Goal: Task Accomplishment & Management: Manage account settings

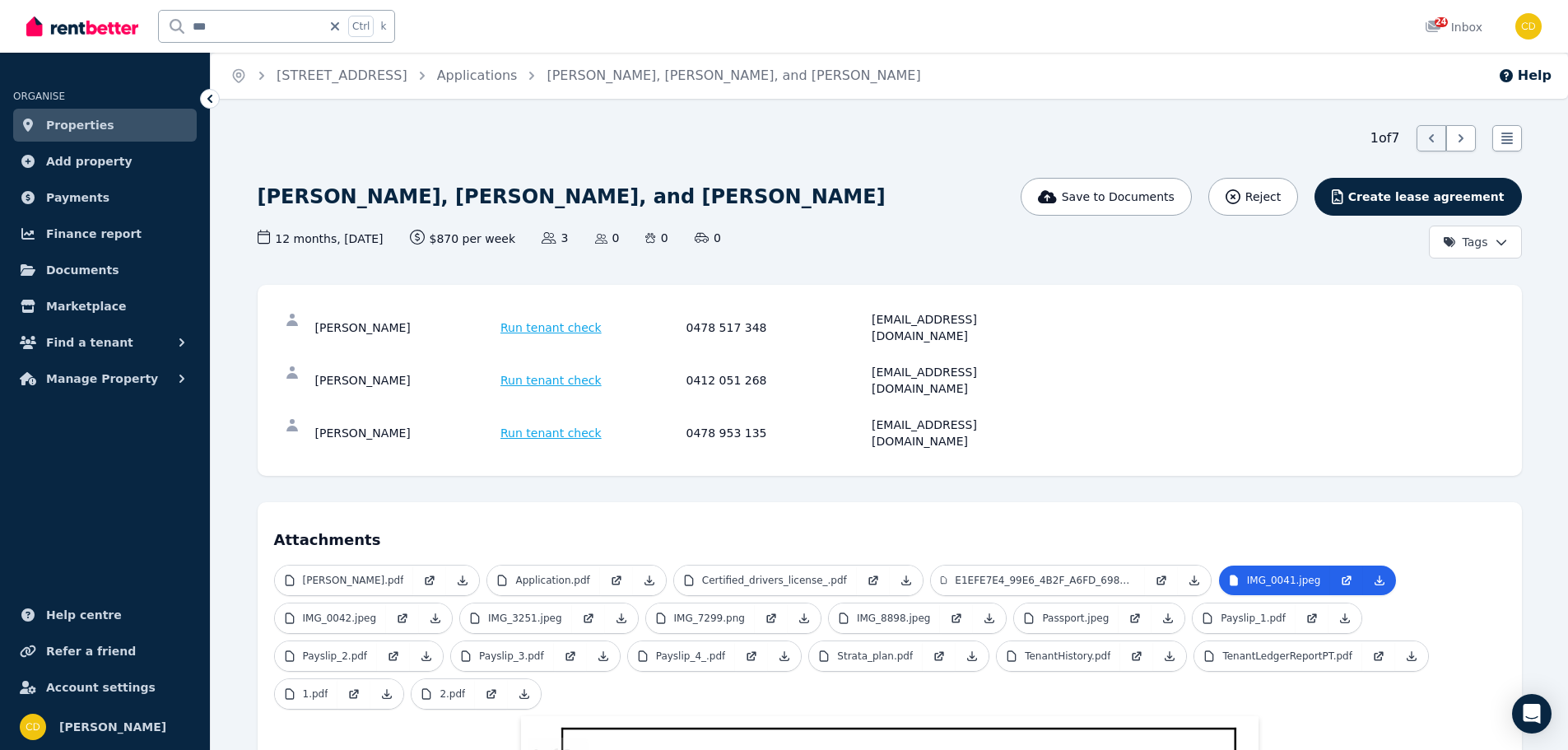
click at [115, 119] on link "Properties" at bounding box center [105, 125] width 183 height 33
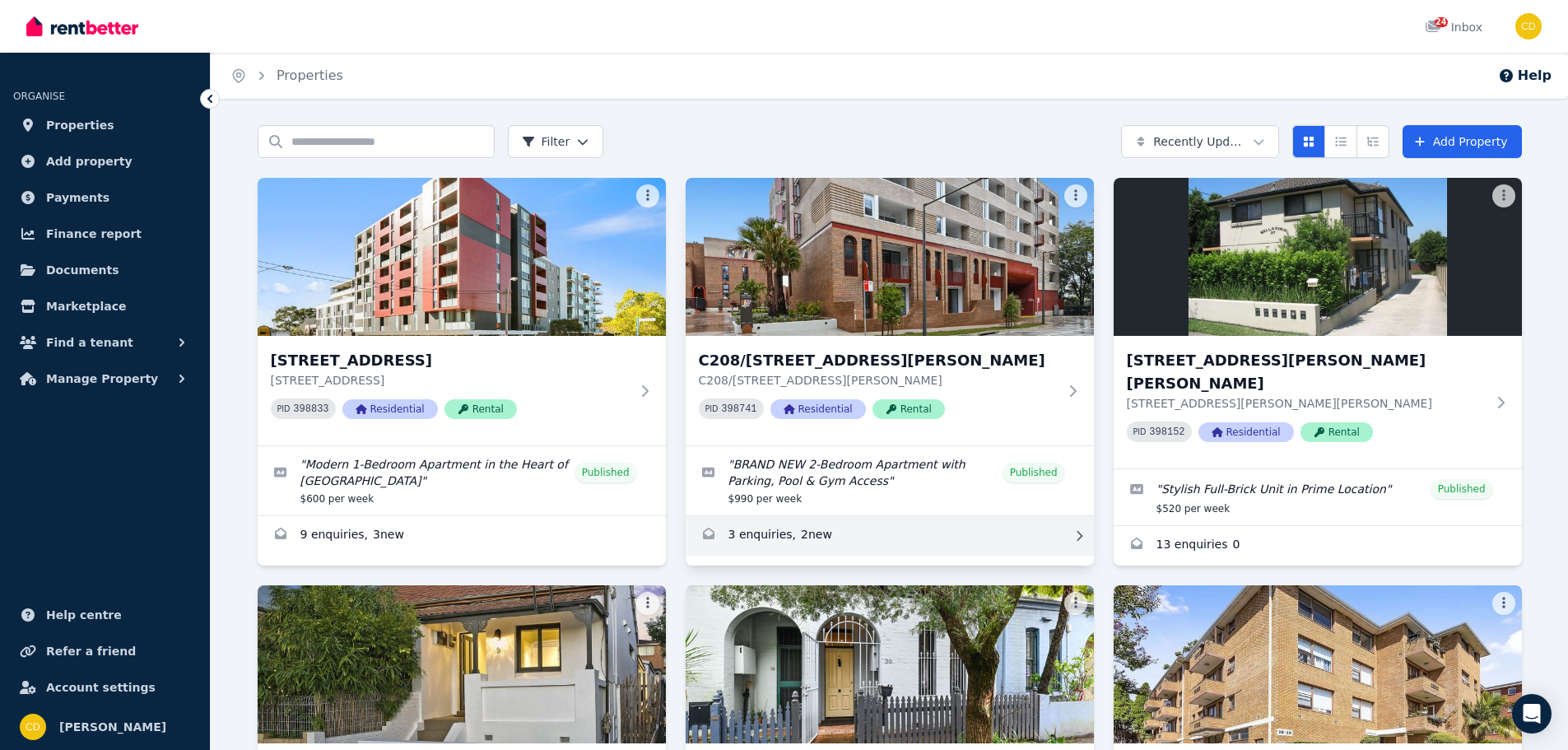
click at [784, 534] on link "Enquiries for C208/165 Milton St, Ashbury" at bounding box center [890, 536] width 408 height 40
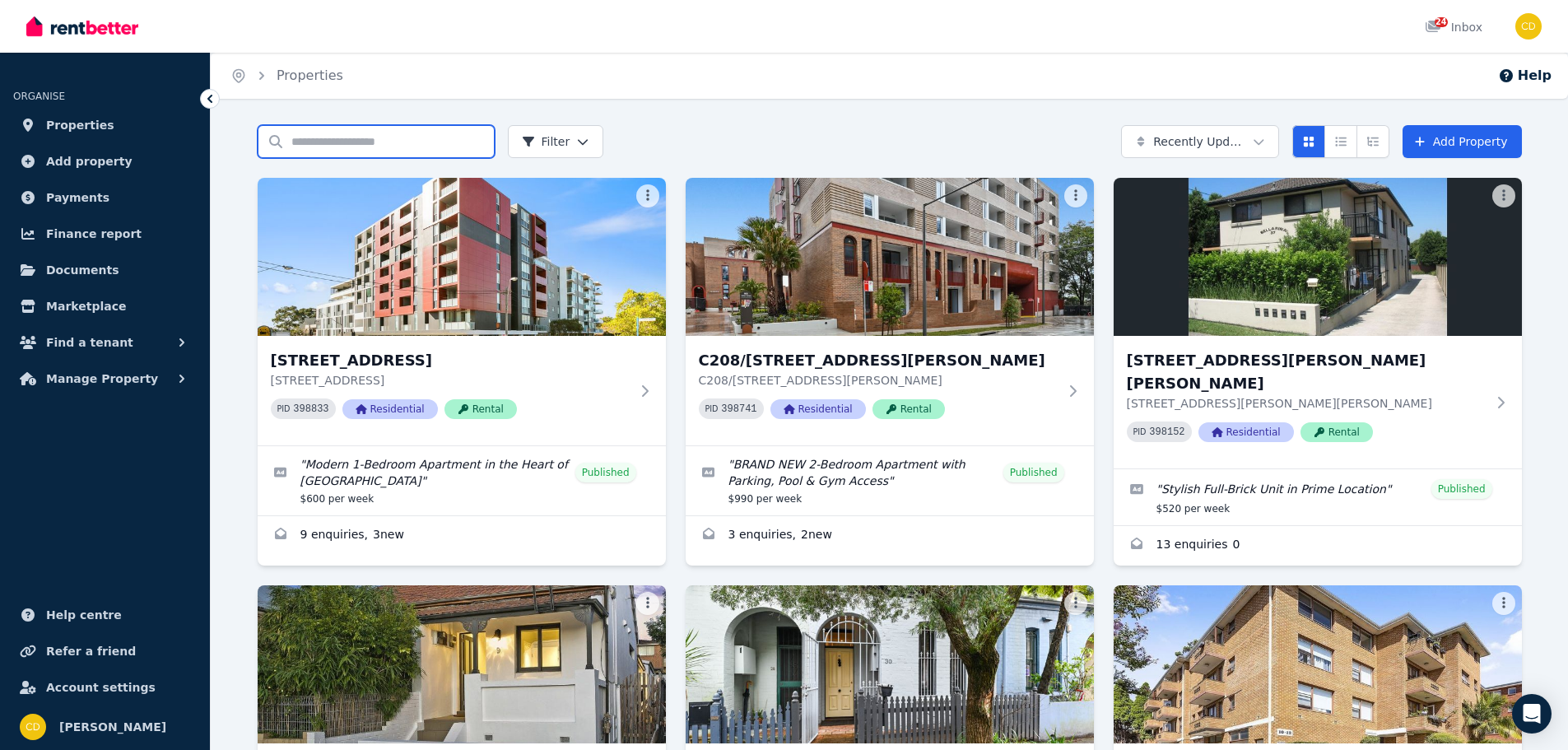
click at [309, 145] on input "Search properties" at bounding box center [375, 141] width 237 height 33
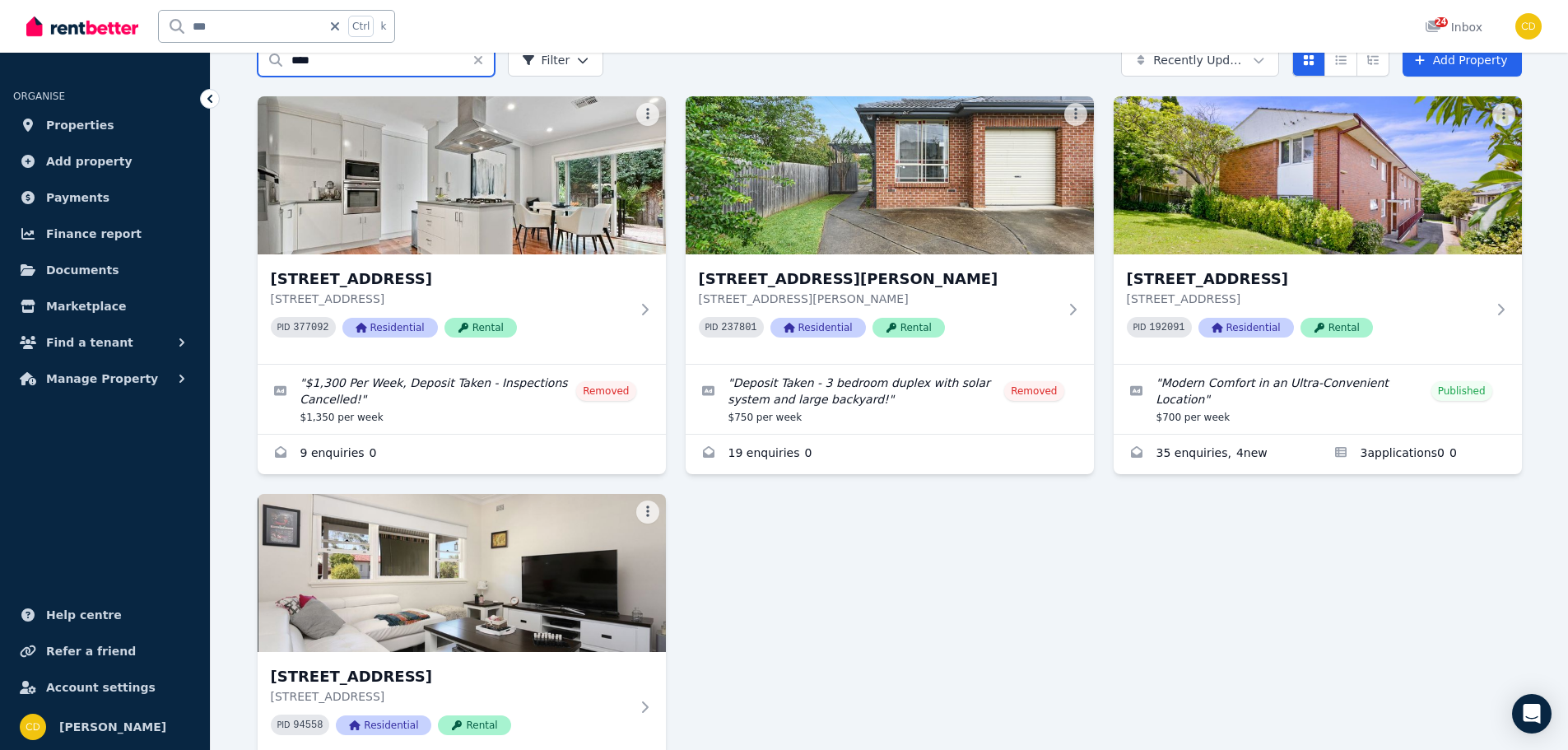
scroll to position [110, 0]
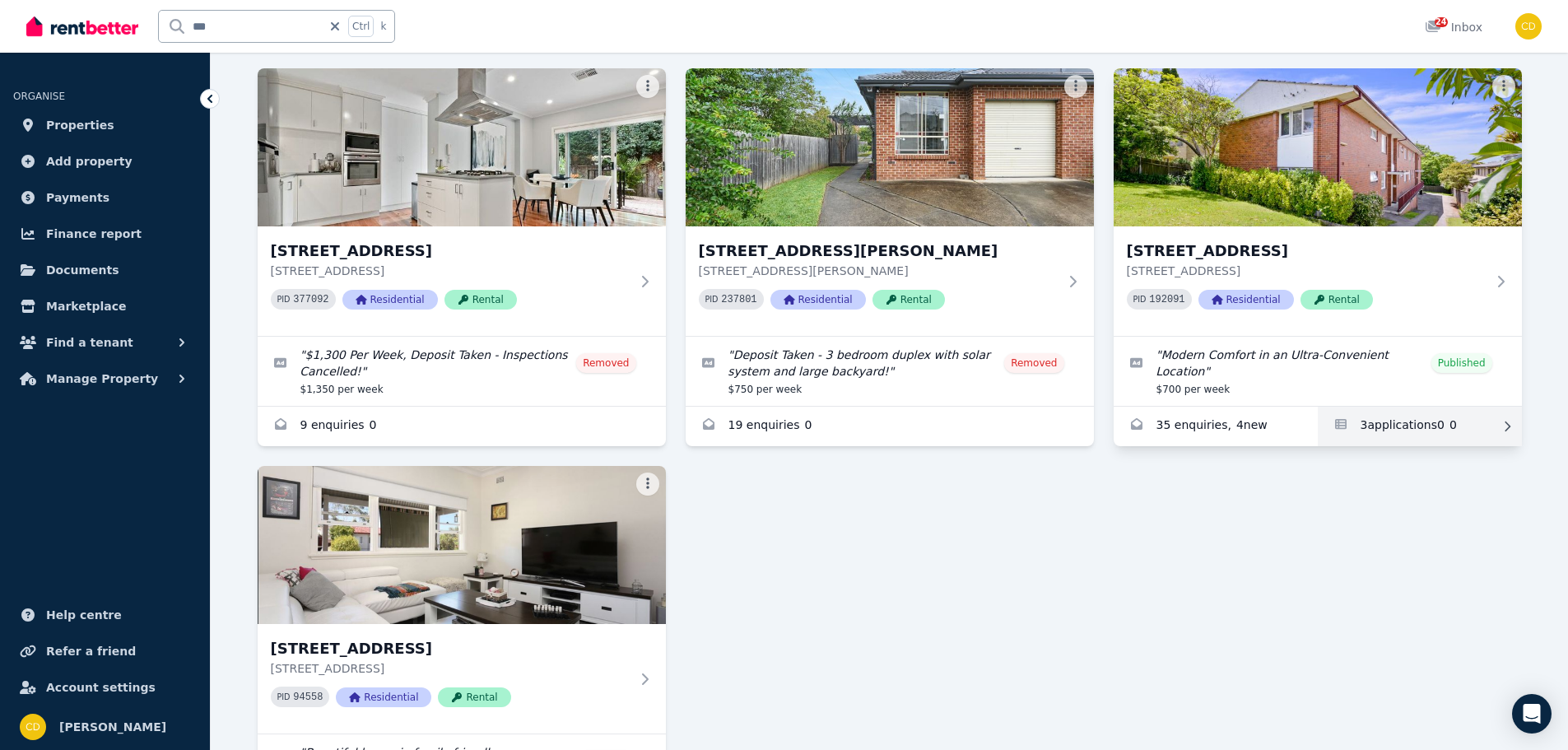
type input "****"
click at [1368, 410] on link "Applications for 3/54 Greenwich Road, Greenwich" at bounding box center [1419, 426] width 204 height 40
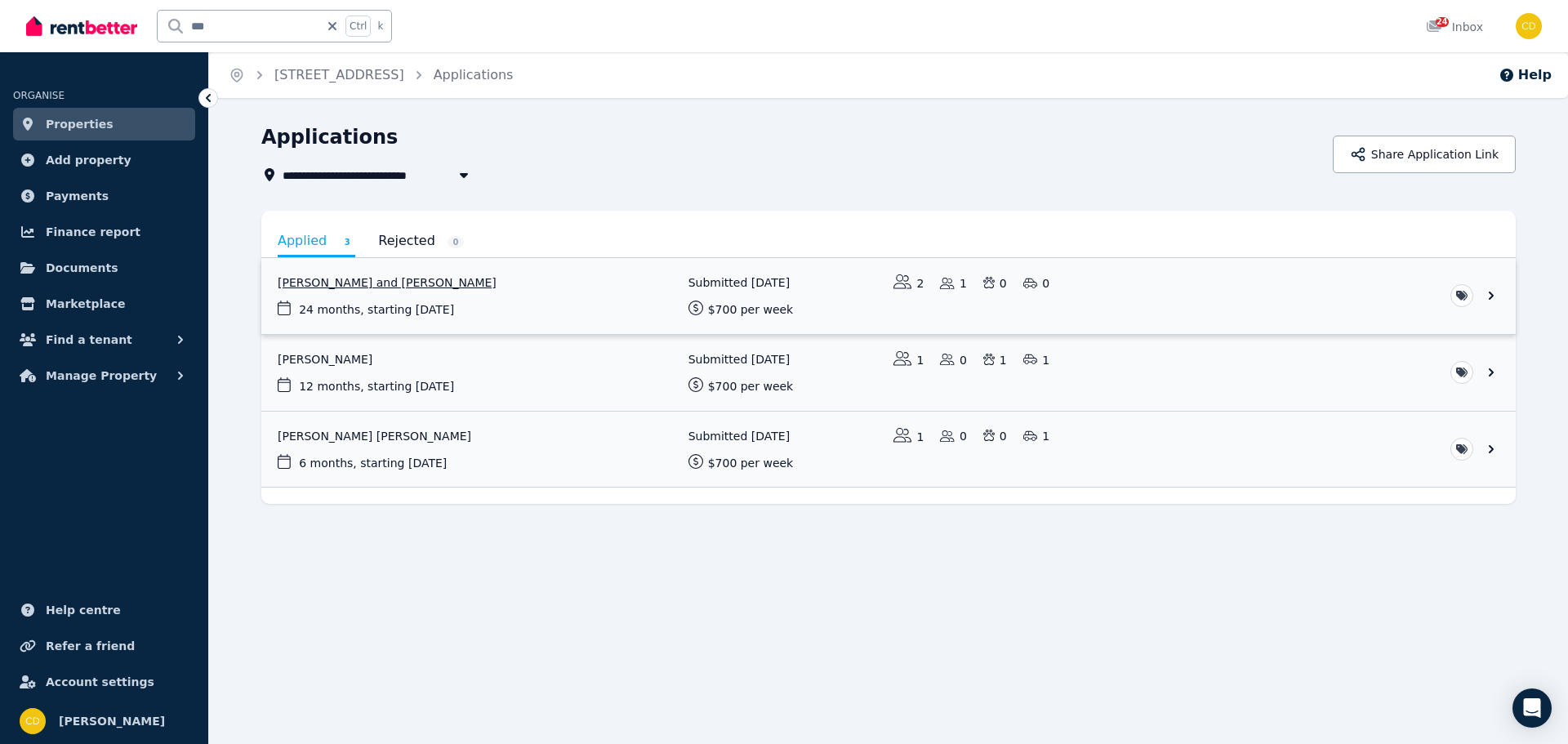
click at [325, 288] on link "View application: Atsuko Allen and Jarrod Allen" at bounding box center [888, 296] width 1254 height 76
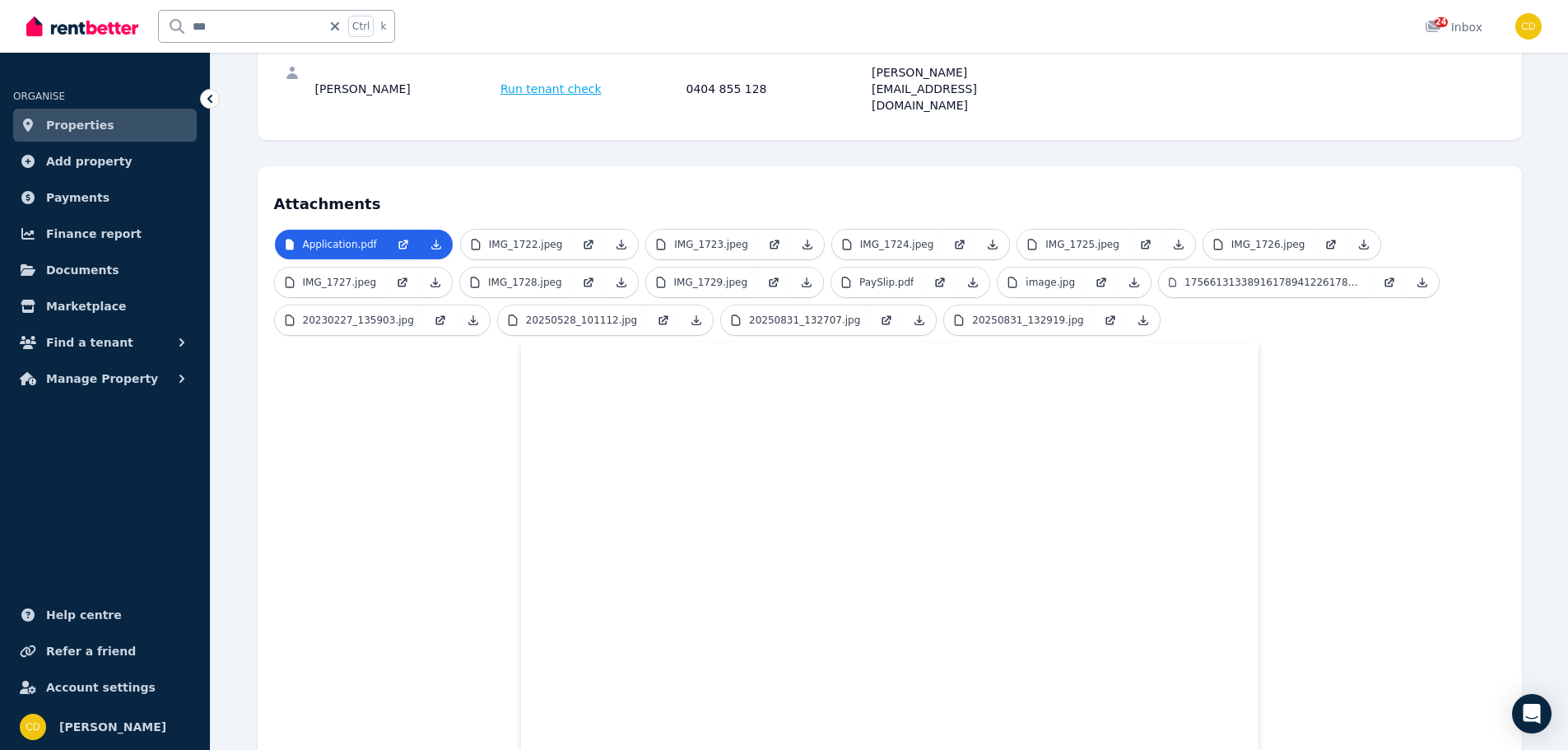
scroll to position [303, 0]
click at [960, 302] on link "20250831_132919.jpg" at bounding box center [1018, 317] width 149 height 30
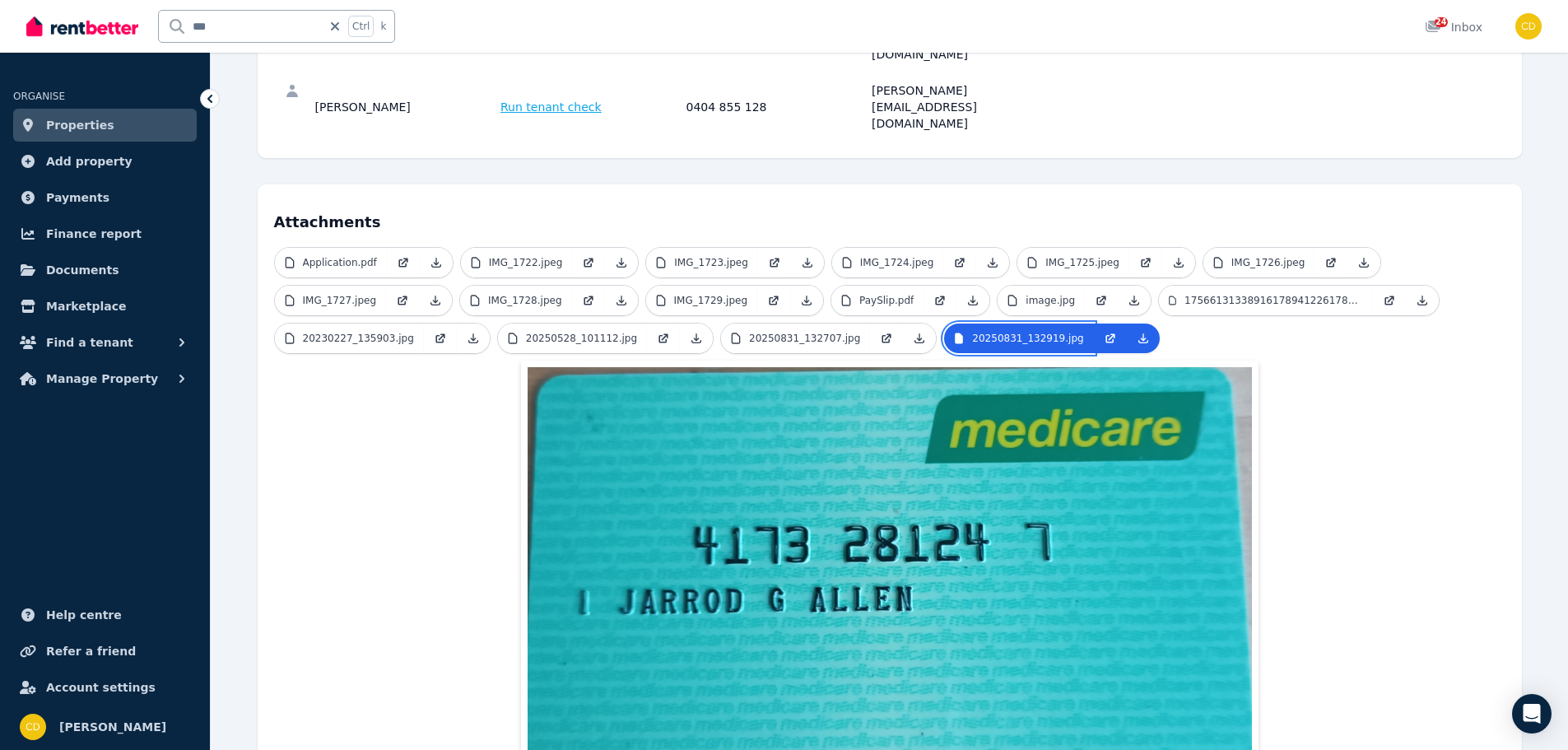
scroll to position [329, 0]
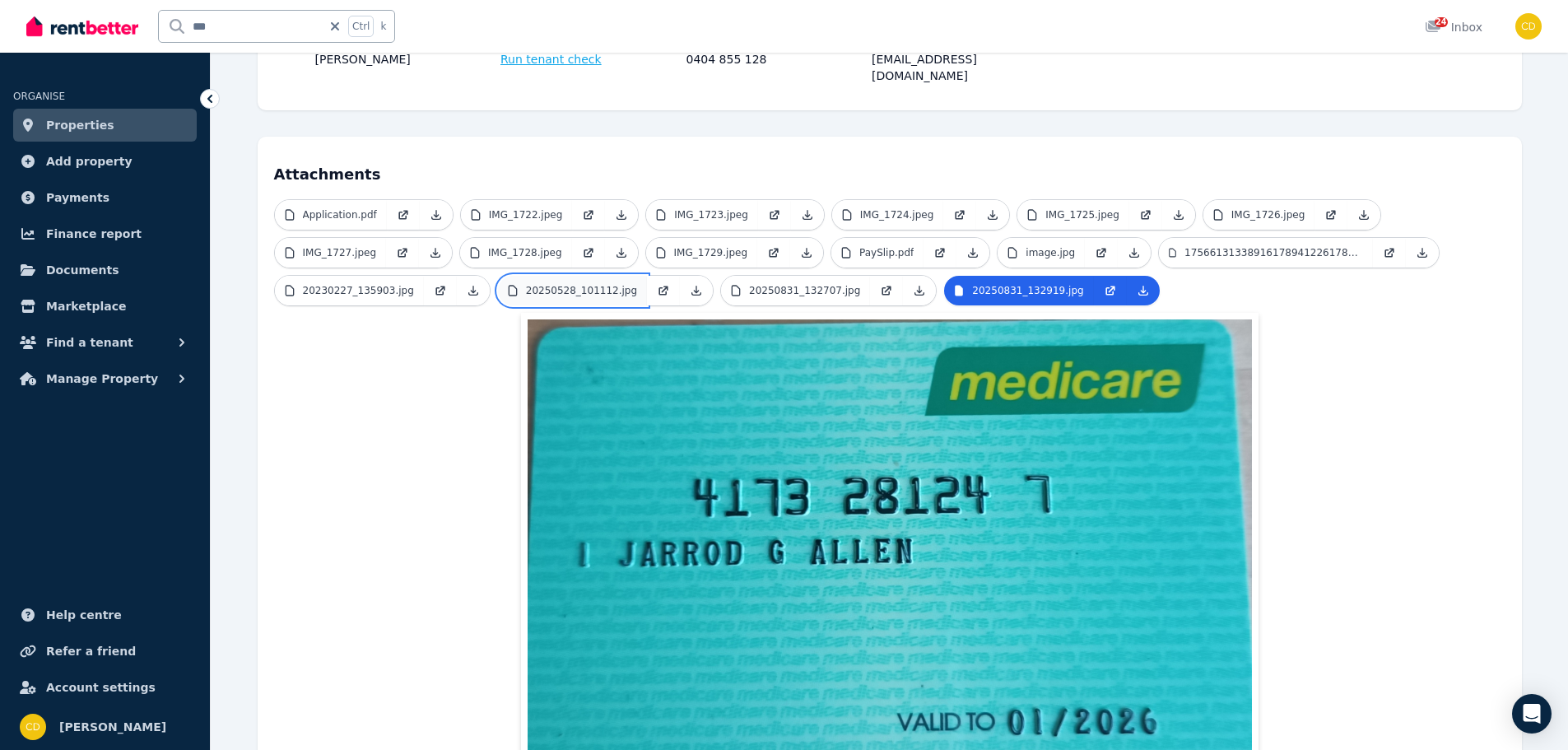
click at [513, 276] on link "20250528_101112.jpg" at bounding box center [572, 290] width 149 height 30
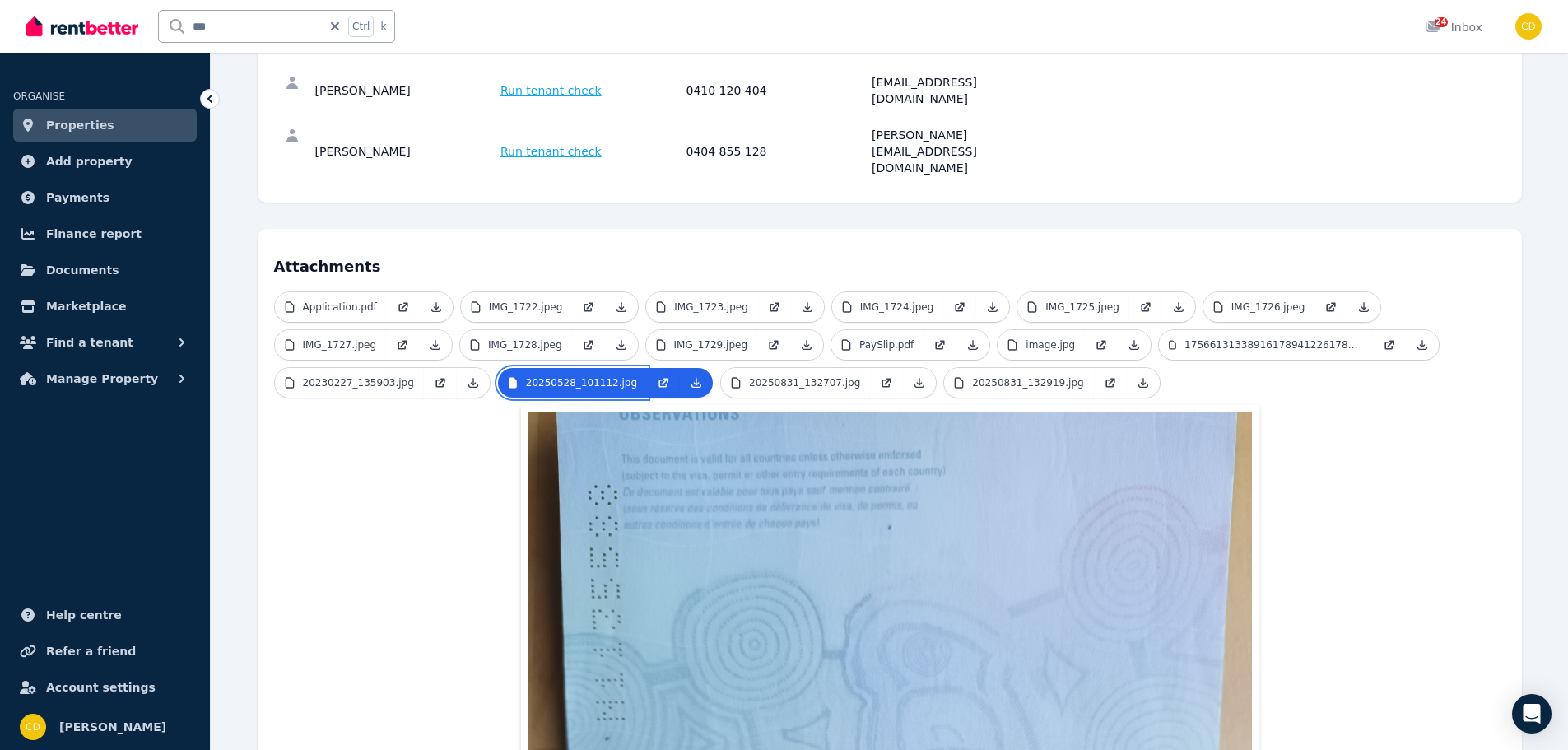
scroll to position [219, 0]
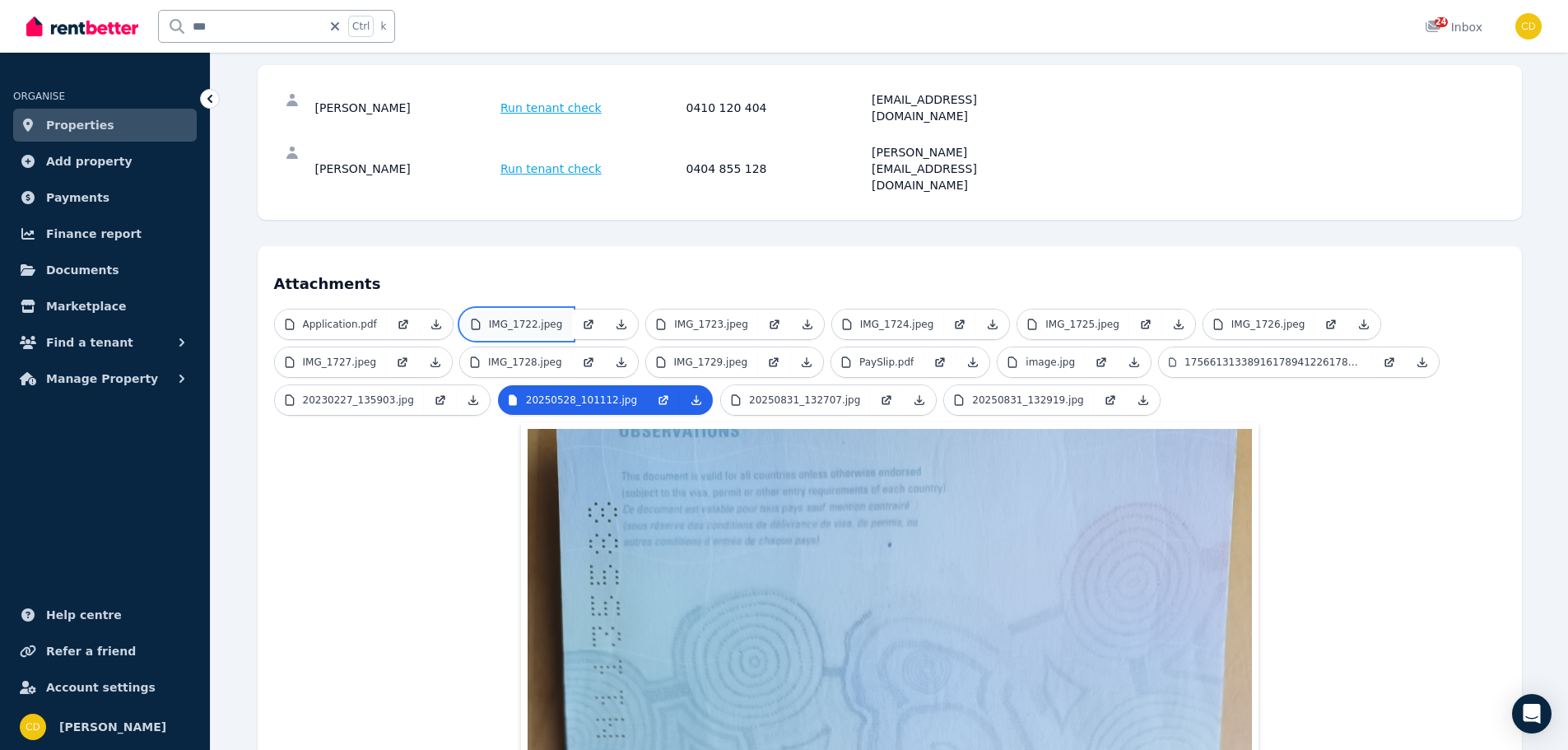
click at [522, 317] on p "IMG_1722.jpeg" at bounding box center [526, 324] width 74 height 14
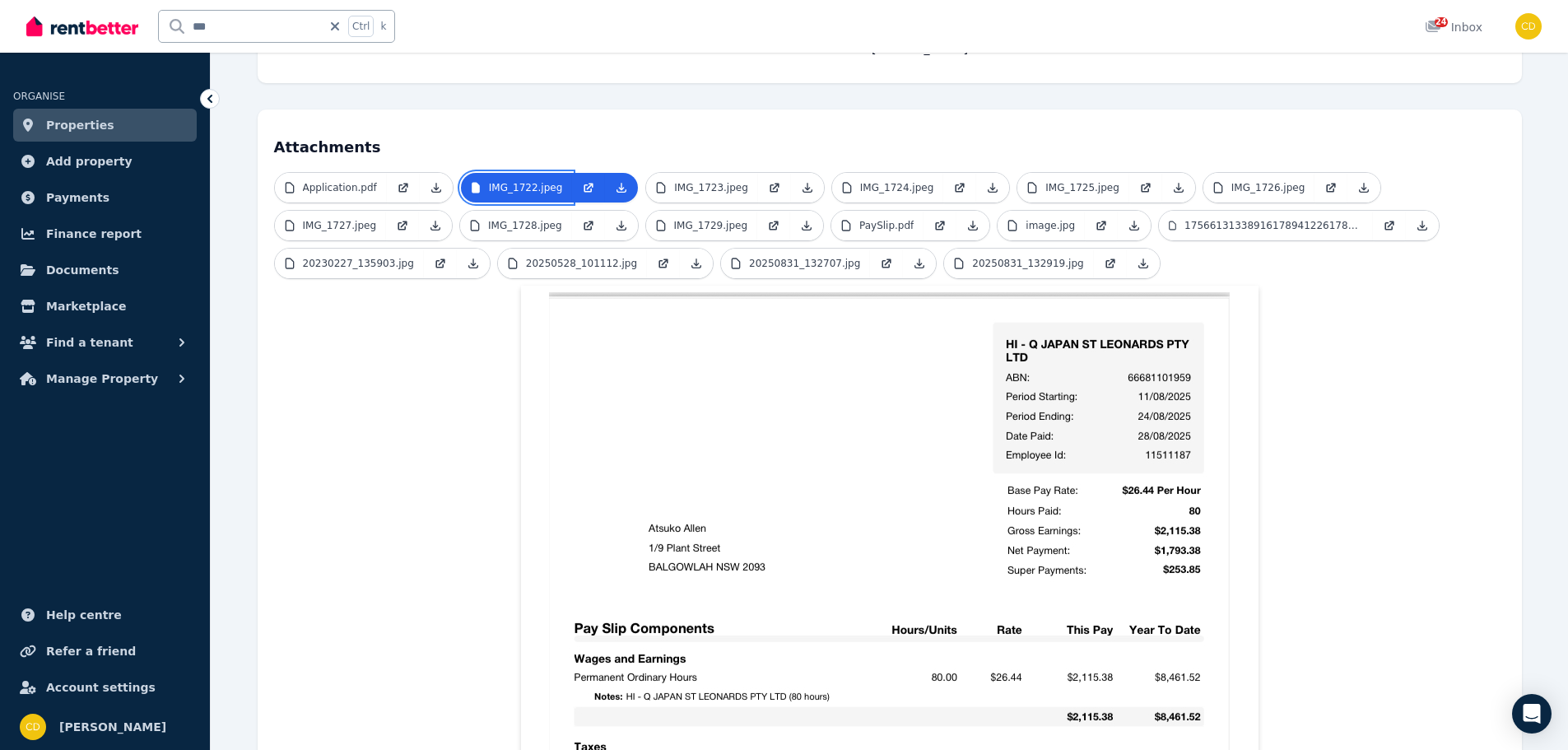
scroll to position [385, 0]
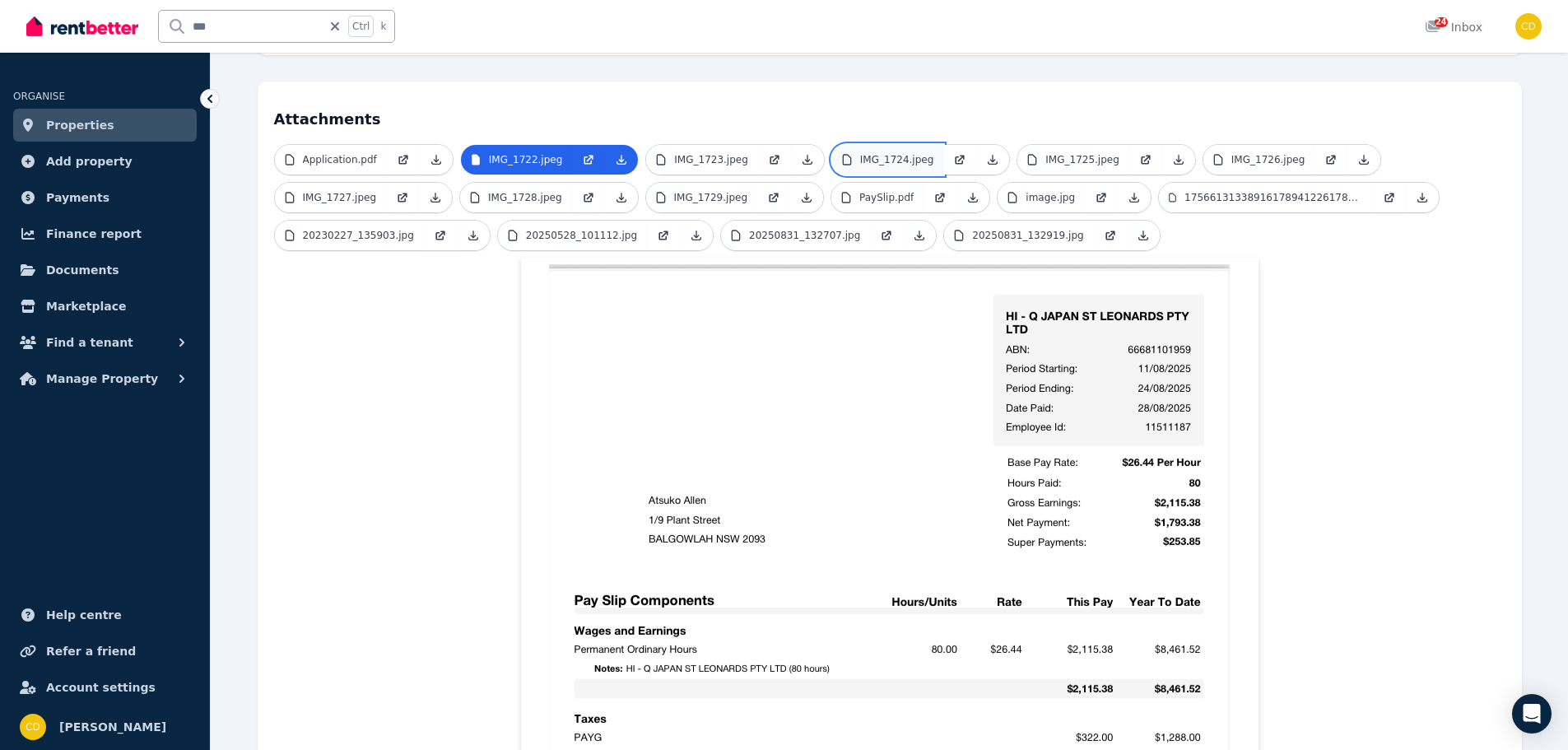
click at [861, 153] on p "IMG_1724.jpeg" at bounding box center [898, 160] width 74 height 14
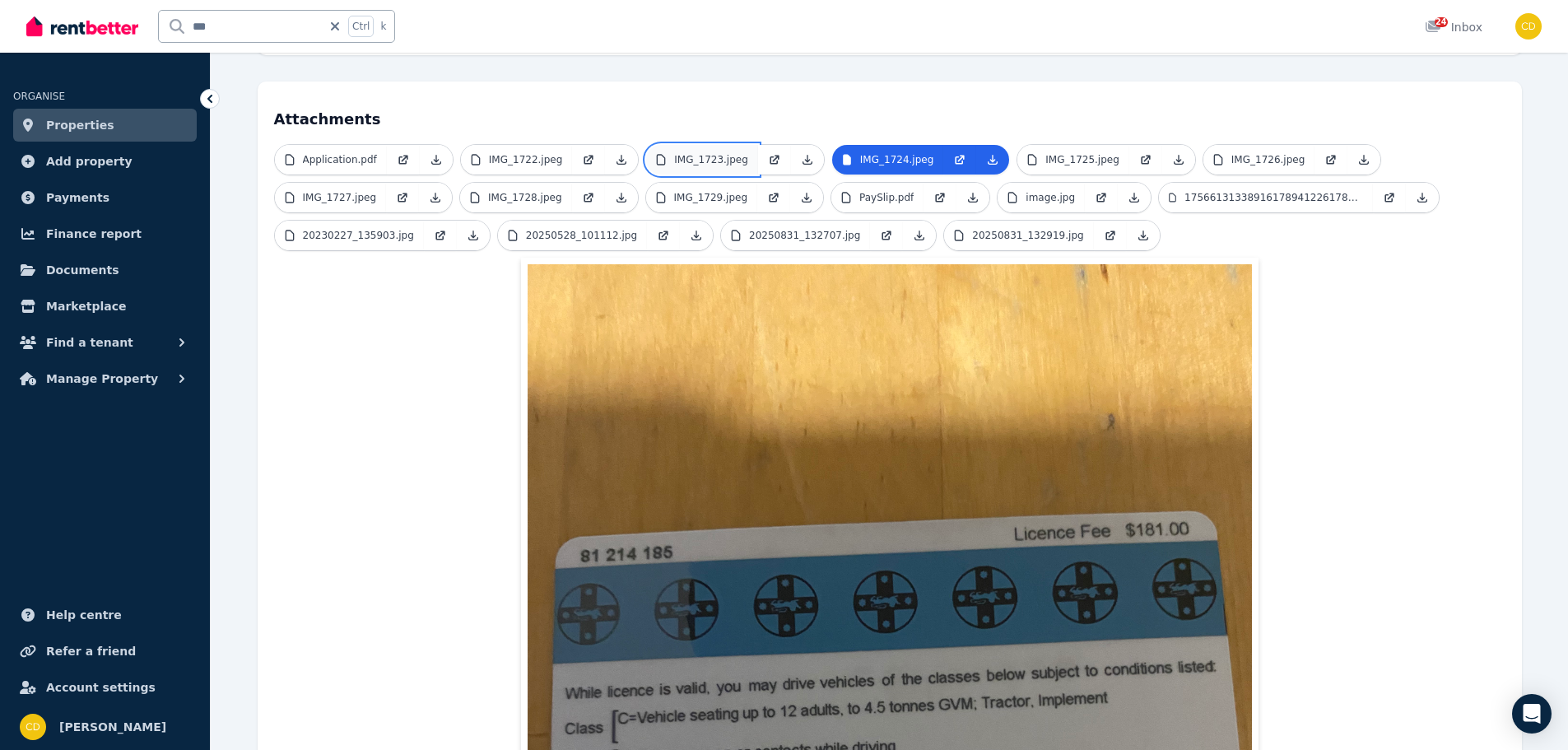
click at [691, 153] on p "IMG_1723.jpeg" at bounding box center [711, 160] width 74 height 14
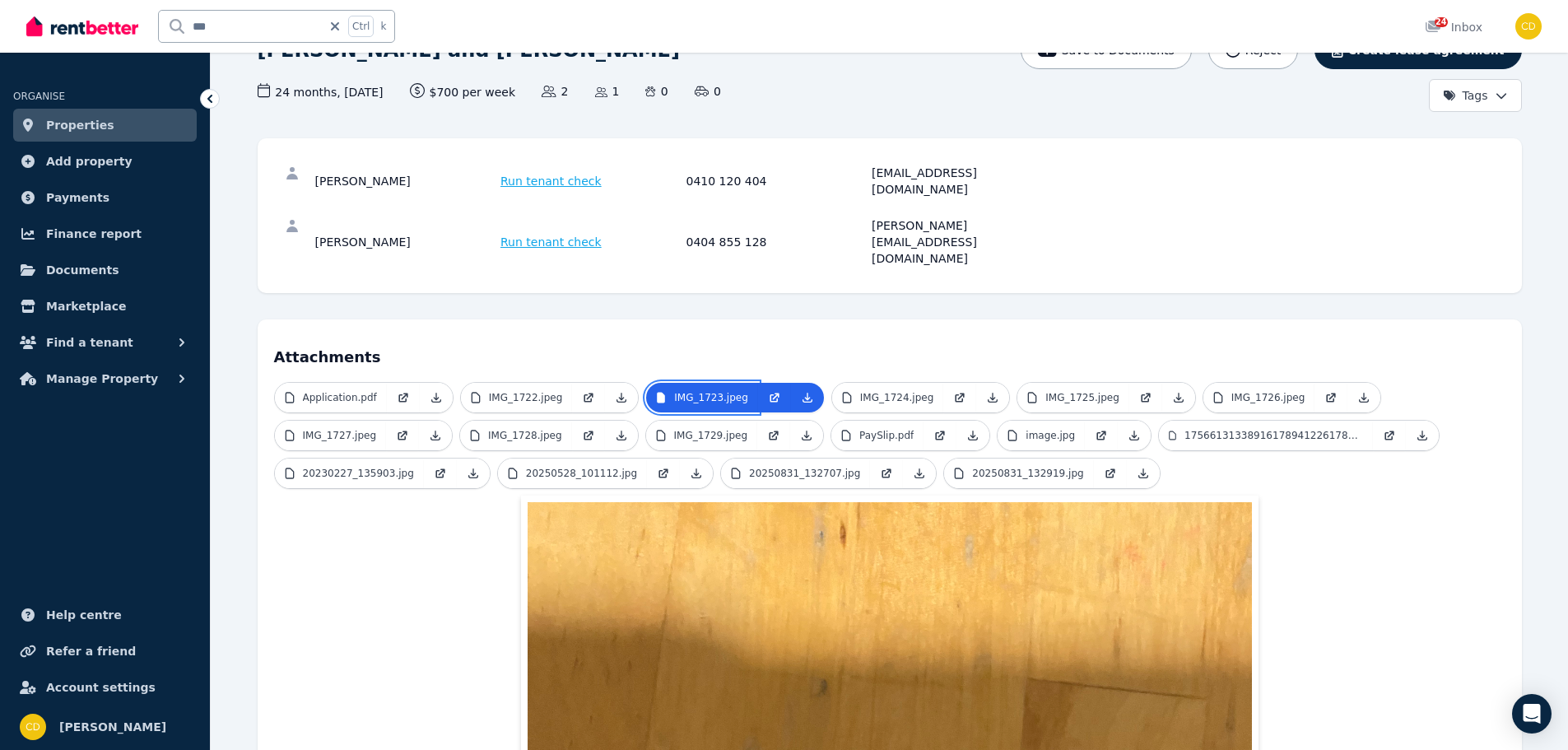
scroll to position [110, 0]
